Goal: Navigation & Orientation: Find specific page/section

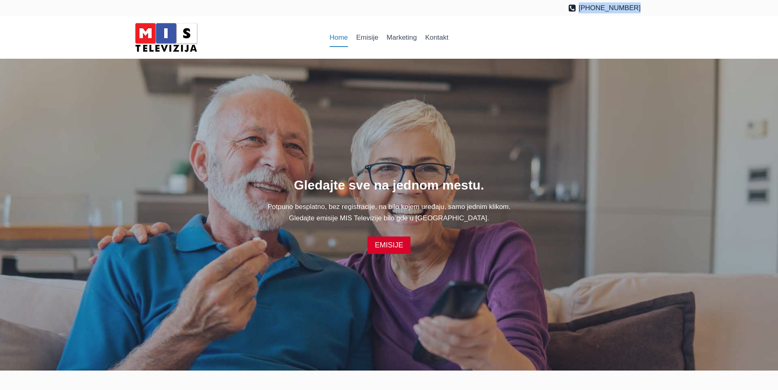
drag, startPoint x: 610, startPoint y: 8, endPoint x: 358, endPoint y: 13, distance: 251.6
click at [358, 13] on div "Phone (02) 9299 9866" at bounding box center [388, 8] width 503 height 16
click at [390, 32] on link "Marketing" at bounding box center [401, 37] width 38 height 19
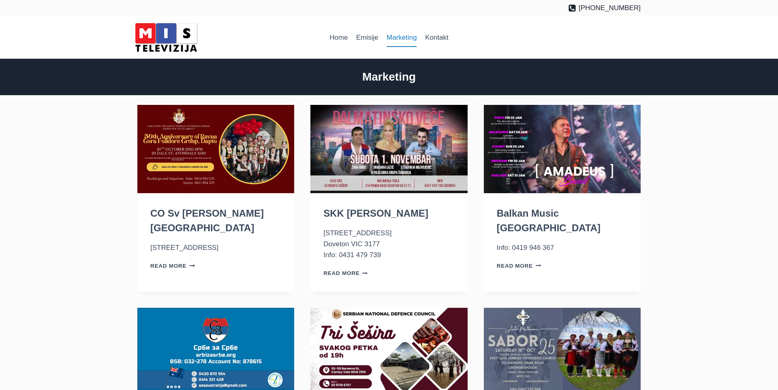
click at [324, 32] on div at bounding box center [265, 37] width 121 height 34
click at [341, 36] on link "Home" at bounding box center [338, 37] width 27 height 19
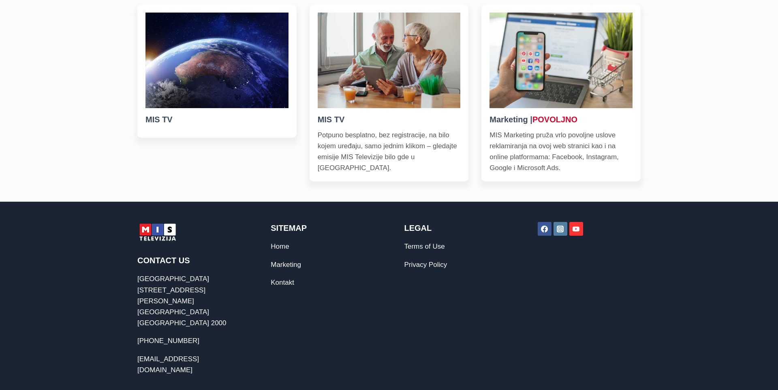
scroll to position [398, 0]
